Goal: Find specific page/section: Find specific page/section

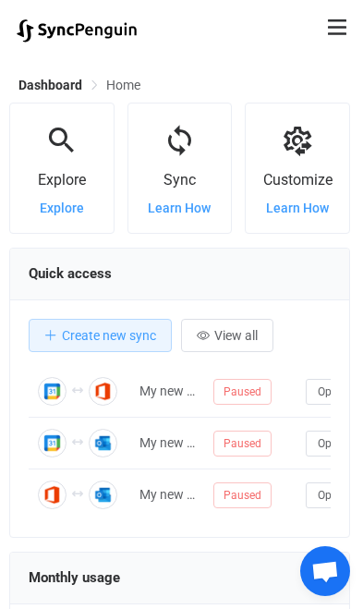
scroll to position [359, 341]
click at [330, 37] on icon at bounding box center [337, 27] width 18 height 21
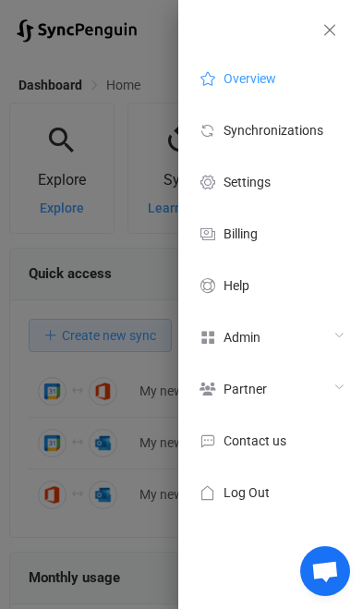
click at [301, 326] on div "Admin" at bounding box center [270, 337] width 185 height 52
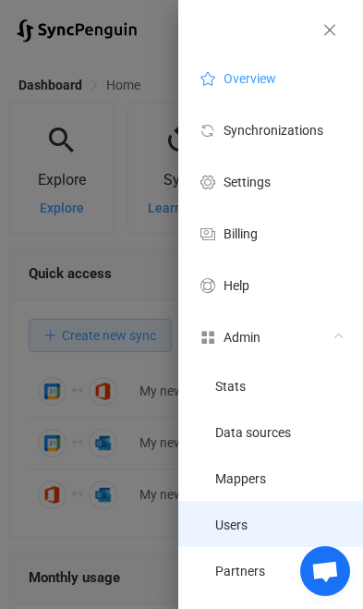
click at [278, 510] on li "Users" at bounding box center [270, 524] width 185 height 46
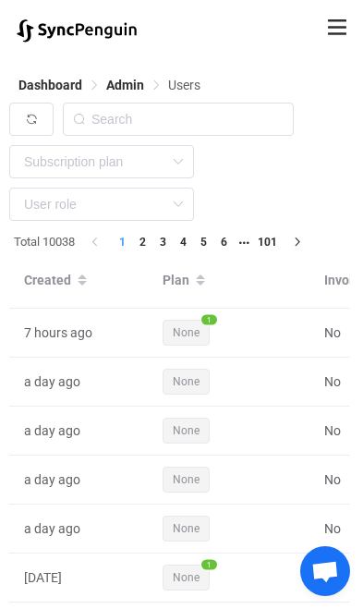
scroll to position [0, 396]
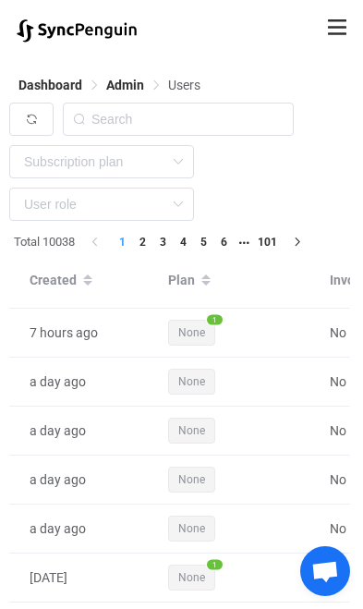
click at [343, 23] on icon at bounding box center [337, 27] width 18 height 21
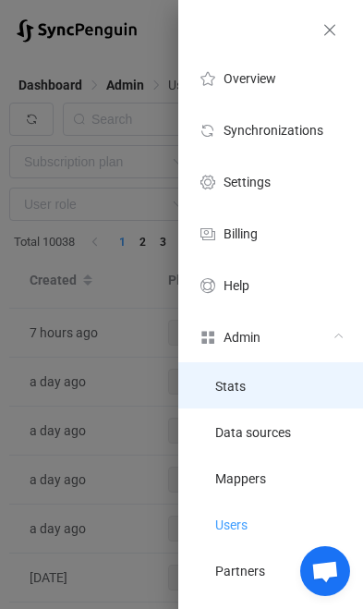
click at [287, 391] on li "Stats" at bounding box center [270, 385] width 185 height 46
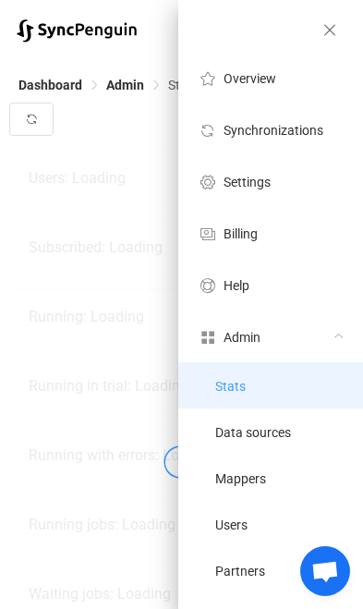
scroll to position [409, 341]
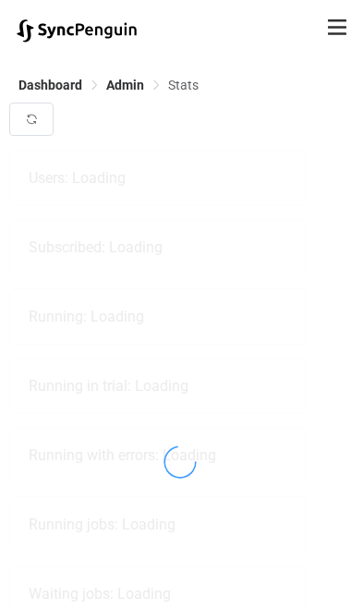
scroll to position [409, 341]
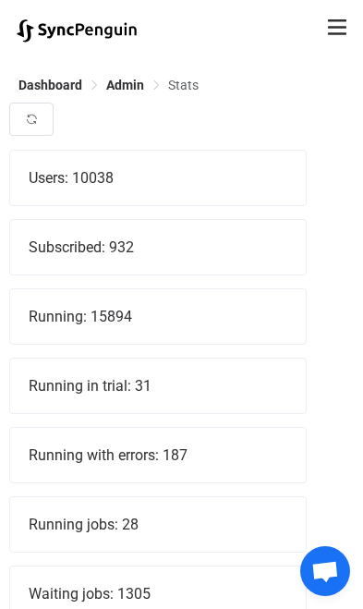
click at [109, 322] on div "Running: 15894" at bounding box center [158, 316] width 296 height 55
click at [294, 445] on div "Running with errors: 187" at bounding box center [158, 455] width 296 height 55
